Goal: Task Accomplishment & Management: Complete application form

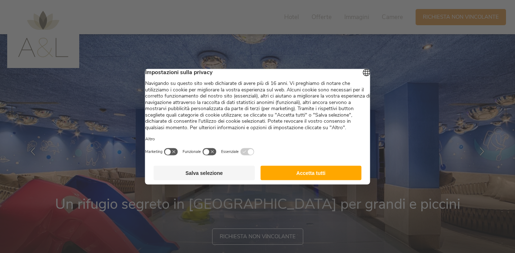
click at [345, 178] on button "Accetta tutti" at bounding box center [311, 173] width 101 height 14
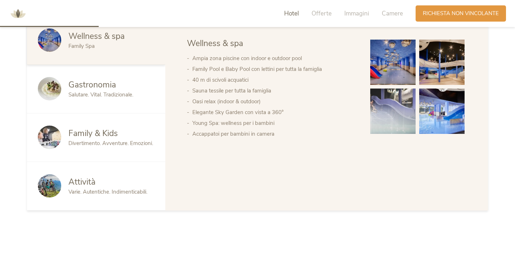
scroll to position [408, 0]
click at [86, 144] on span "Divertimento. Avventure. Emozioni." at bounding box center [110, 142] width 85 height 7
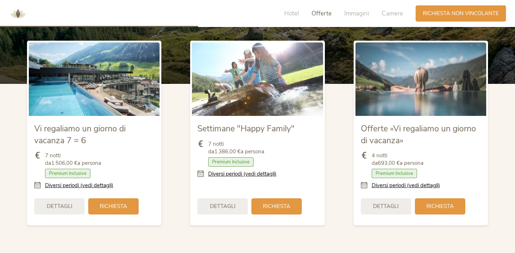
scroll to position [818, 0]
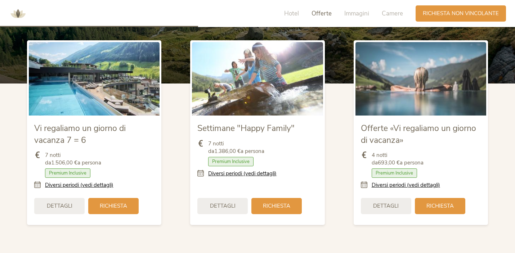
click at [87, 143] on div "Vi regaliamo un giorno di vacanza 7 = 6" at bounding box center [94, 133] width 120 height 25
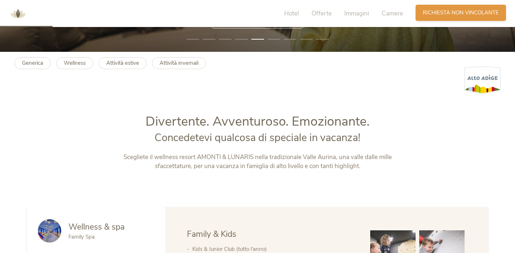
click at [430, 8] on div "Richiesta Richiesta non vincolante" at bounding box center [461, 13] width 90 height 16
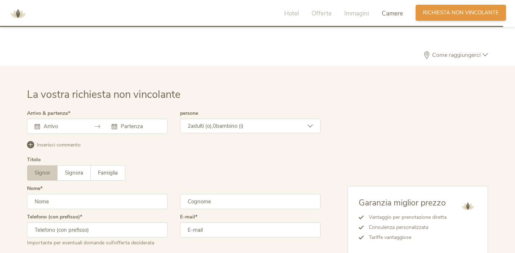
scroll to position [2079, 0]
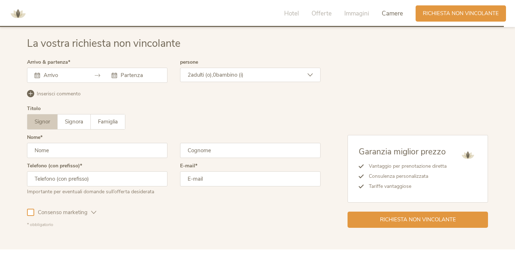
click at [55, 78] on div "Agosto 2025 Lun Mar Mer Gio Ven Sab Dom 28 29 30 31 1 2 3 4 5 6 7 8 9 10 11 12 …" at bounding box center [97, 75] width 141 height 15
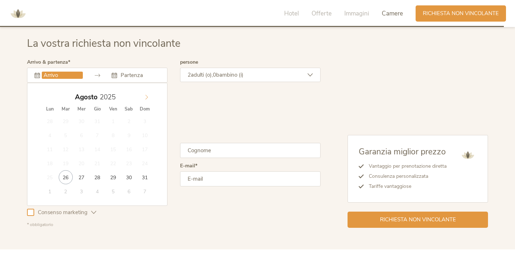
click at [147, 99] on icon at bounding box center [146, 97] width 5 height 5
type input "08.09.2025"
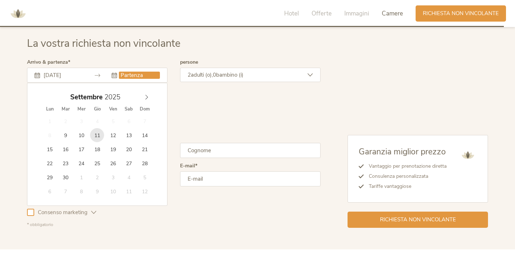
type input "11.09.2025"
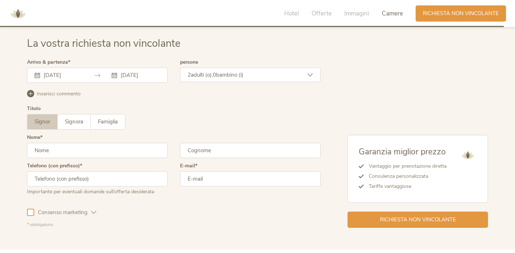
click at [283, 79] on div "2 adulti (o), 0 bambino (i)" at bounding box center [250, 75] width 141 height 14
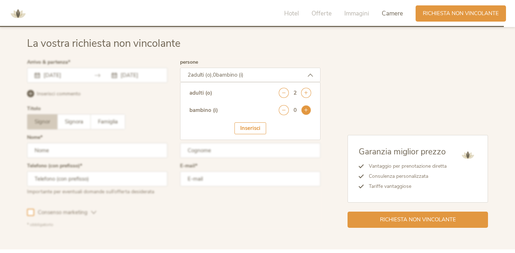
click at [307, 110] on icon at bounding box center [306, 110] width 10 height 10
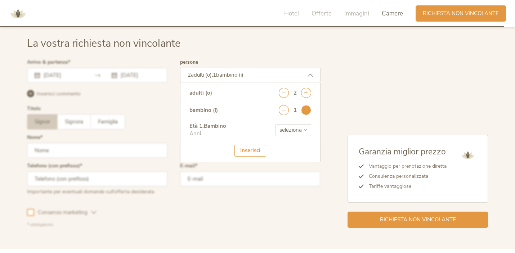
click at [307, 110] on icon at bounding box center [306, 110] width 10 height 10
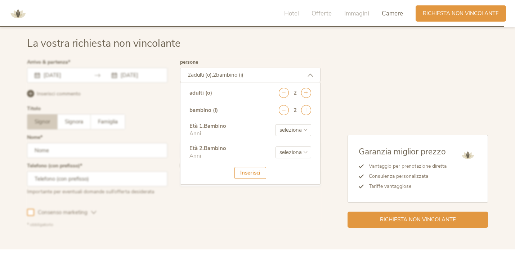
click at [296, 130] on select "seleziona 0 1 2 3 4 5 6 7 8 9 10 11 12 13 14 15 16 17" at bounding box center [294, 130] width 36 height 12
select select "5"
click at [288, 152] on select "seleziona 0 1 2 3 4 5 6 7 8 9 10 11 12 13 14 15 16 17" at bounding box center [294, 153] width 36 height 12
select select "7"
click at [243, 176] on div "Inserisci" at bounding box center [251, 173] width 32 height 12
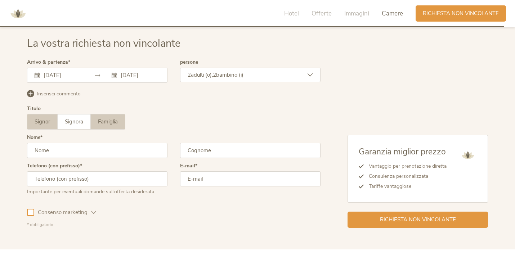
click at [100, 127] on label "Famiglia" at bounding box center [108, 122] width 34 height 15
click at [75, 123] on span "Signora" at bounding box center [74, 121] width 18 height 7
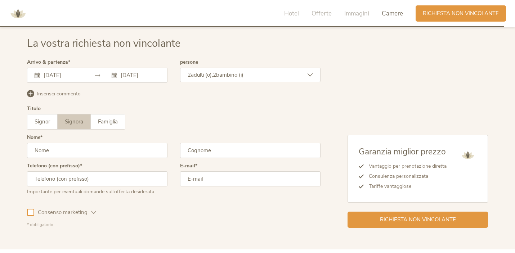
click at [79, 150] on input "text" at bounding box center [97, 150] width 141 height 15
click at [121, 123] on label "Famiglia" at bounding box center [108, 122] width 34 height 15
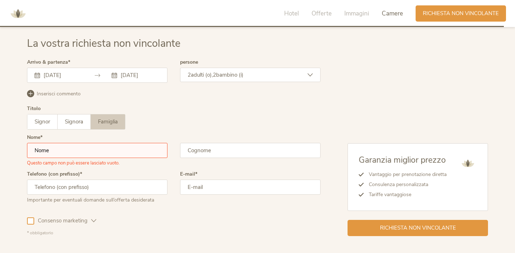
click at [110, 148] on input "text" at bounding box center [97, 150] width 141 height 15
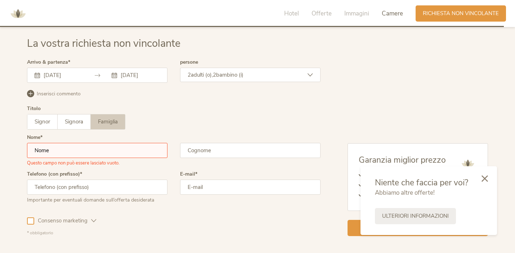
type input "Elena"
type input "Osso"
type input "07721936862"
type input "elena.osso@libero.it"
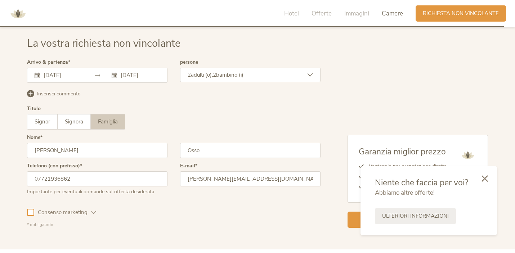
click at [93, 181] on input "07721936862" at bounding box center [97, 179] width 141 height 15
type input "3887519925"
click at [33, 179] on input "3887519925" at bounding box center [97, 179] width 141 height 15
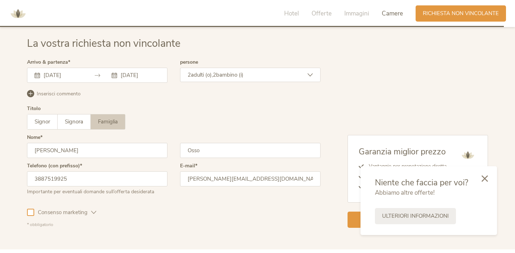
click at [211, 207] on div "Consenso marketing Consenso profilazione" at bounding box center [174, 211] width 294 height 21
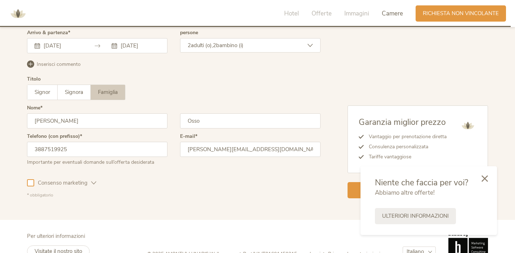
scroll to position [2110, 0]
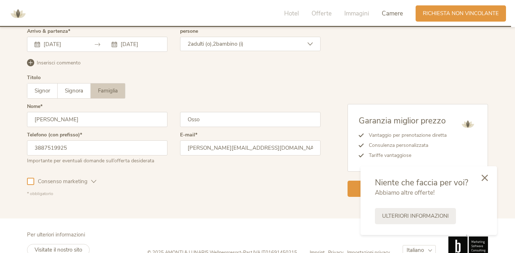
click at [489, 177] on div at bounding box center [485, 179] width 25 height 26
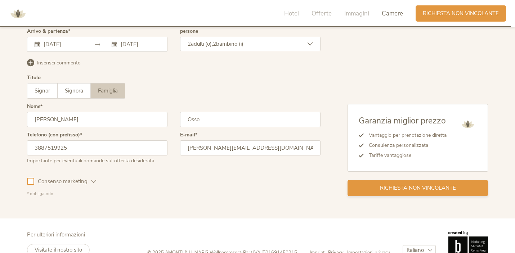
click at [359, 190] on div "Richiesta non vincolante" at bounding box center [418, 188] width 141 height 16
